Goal: Task Accomplishment & Management: Complete application form

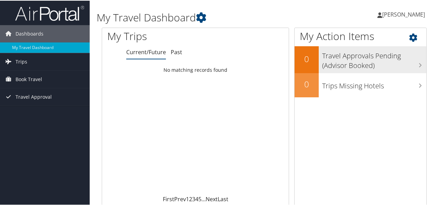
click at [413, 60] on h3 "Travel Approvals Pending (Advisor Booked)" at bounding box center [374, 58] width 104 height 23
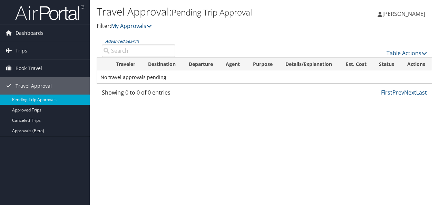
click at [403, 13] on span "[PERSON_NAME]" at bounding box center [403, 14] width 43 height 8
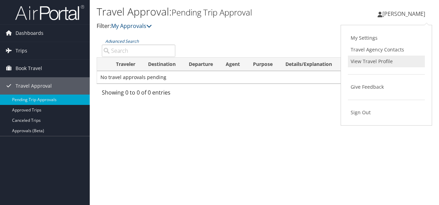
click at [385, 61] on link "View Travel Profile" at bounding box center [386, 62] width 77 height 12
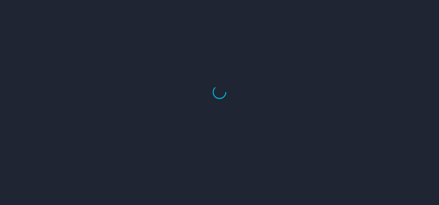
select select "US"
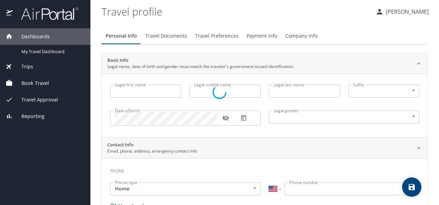
type input "Shade"
type input "Smith"
type input "Female"
select select "US"
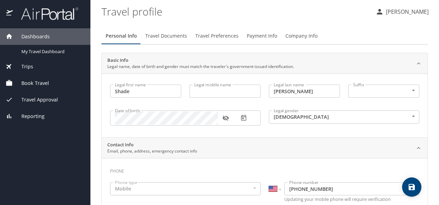
click at [42, 82] on span "Book Travel" at bounding box center [31, 83] width 36 height 8
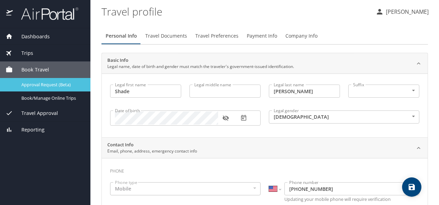
click at [62, 84] on span "Approval Request (Beta)" at bounding box center [51, 84] width 61 height 7
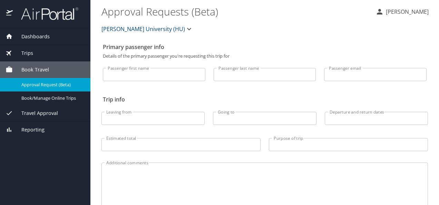
click at [128, 28] on span "Howard University (HU)" at bounding box center [142, 29] width 83 height 10
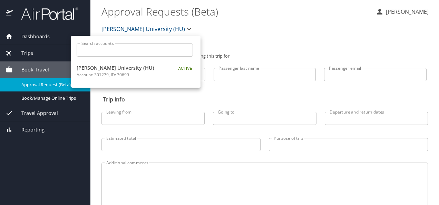
click at [240, 36] on div at bounding box center [219, 102] width 439 height 205
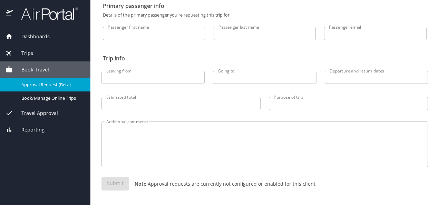
scroll to position [41, 0]
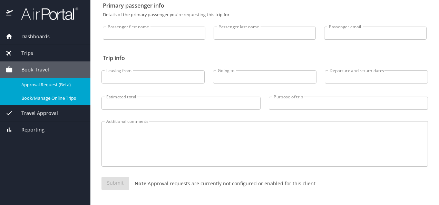
click at [54, 98] on span "Book/Manage Online Trips" at bounding box center [51, 98] width 61 height 7
